Goal: Find specific page/section: Find specific page/section

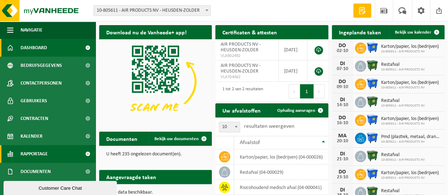
click at [43, 156] on span "Rapportage" at bounding box center [34, 154] width 27 height 18
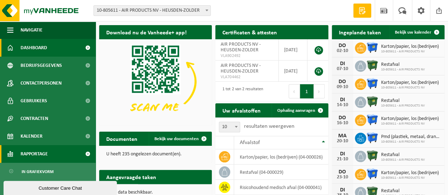
scroll to position [53, 0]
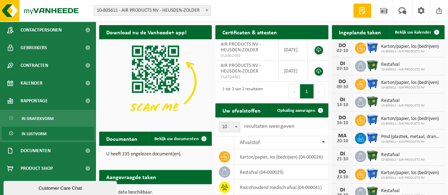
click at [49, 132] on link "In lijstvorm" at bounding box center [48, 133] width 92 height 13
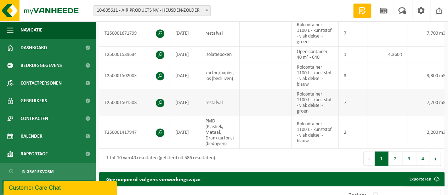
scroll to position [390, 0]
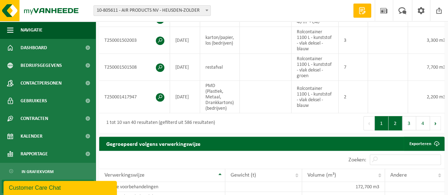
click at [396, 123] on button "2" at bounding box center [396, 123] width 14 height 14
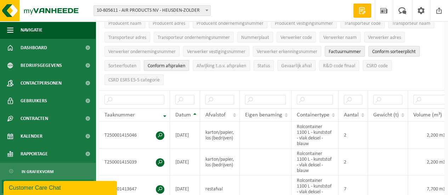
scroll to position [0, 0]
